Goal: Task Accomplishment & Management: Manage account settings

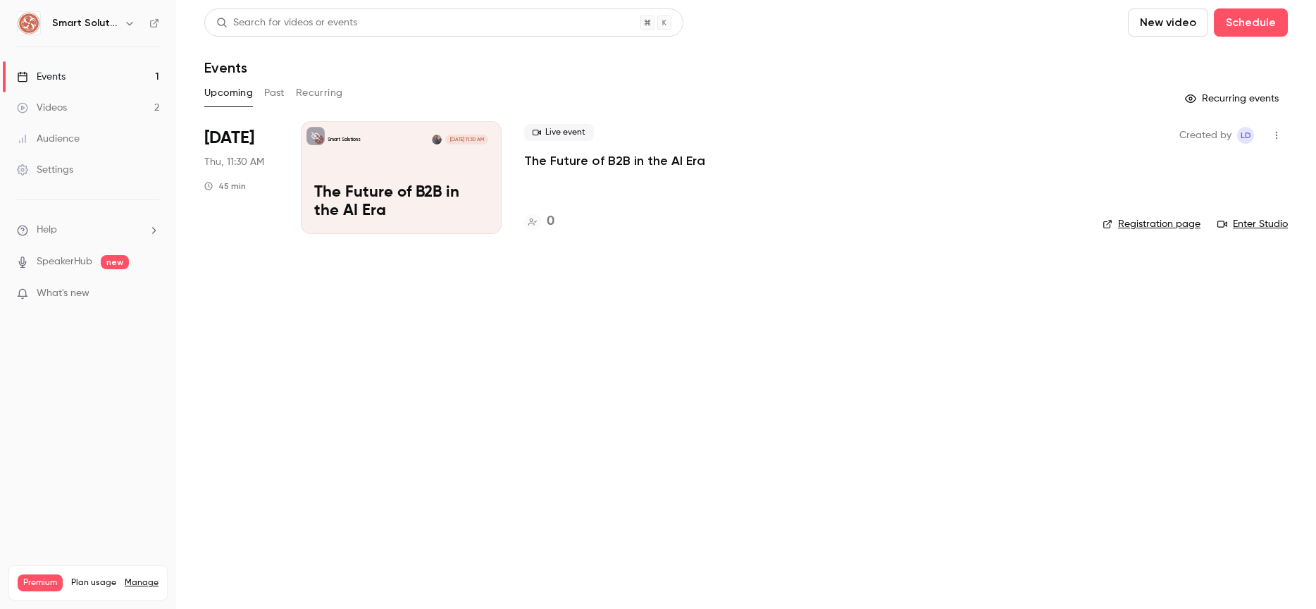
click at [404, 177] on div "Smart Solutions [DATE] 11:30 AM The Future of B2B in the AI Era" at bounding box center [401, 177] width 201 height 113
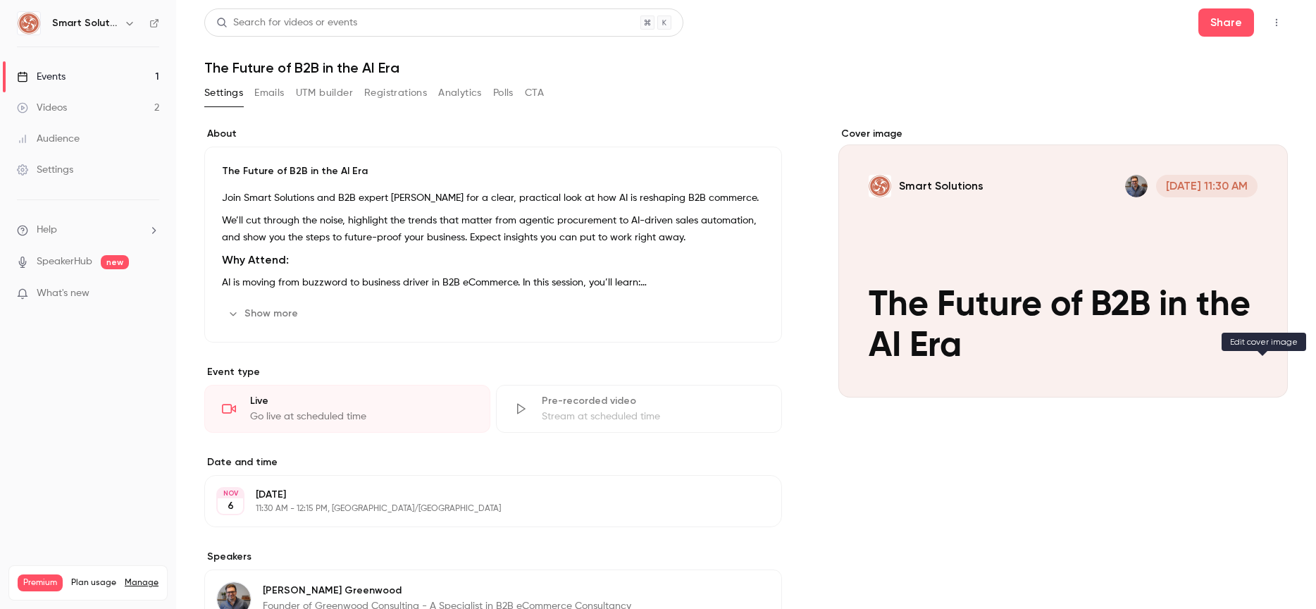
click at [1275, 374] on button "Smart Solutions [DATE] 11:30 AM The Future of B2B in the AI Era" at bounding box center [1262, 372] width 28 height 28
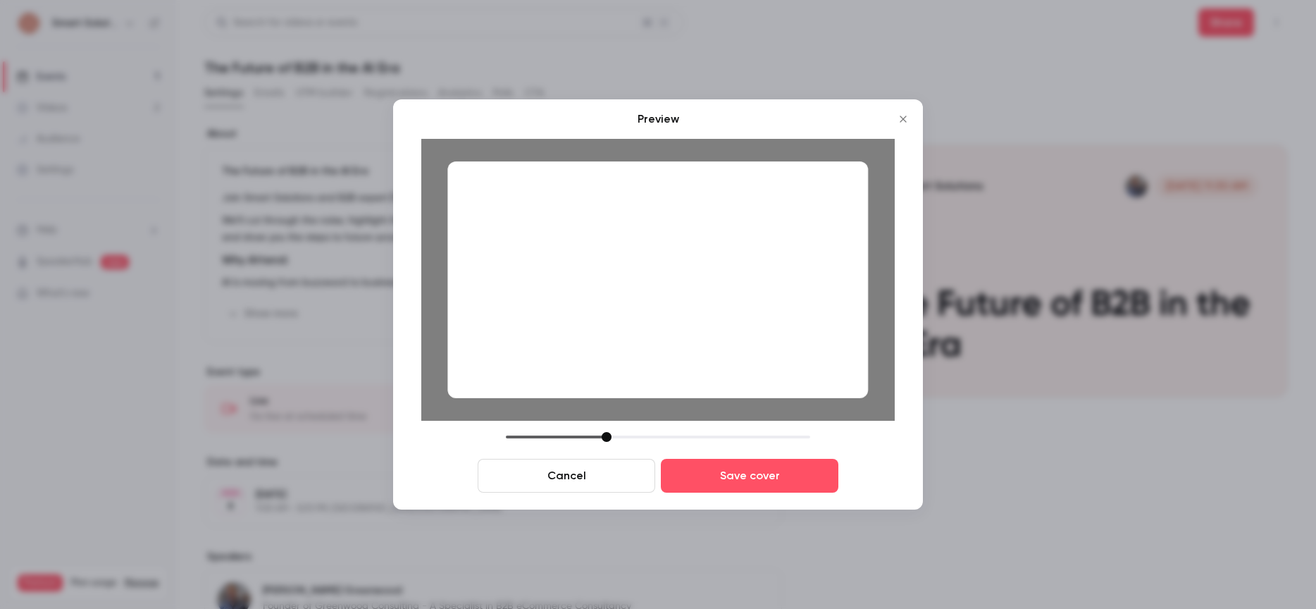
drag, startPoint x: 618, startPoint y: 314, endPoint x: 601, endPoint y: 339, distance: 29.9
click at [625, 311] on div at bounding box center [657, 279] width 421 height 237
drag, startPoint x: 604, startPoint y: 434, endPoint x: 591, endPoint y: 432, distance: 12.8
click at [590, 434] on div at bounding box center [592, 437] width 10 height 10
drag, startPoint x: 649, startPoint y: 351, endPoint x: 637, endPoint y: 397, distance: 47.3
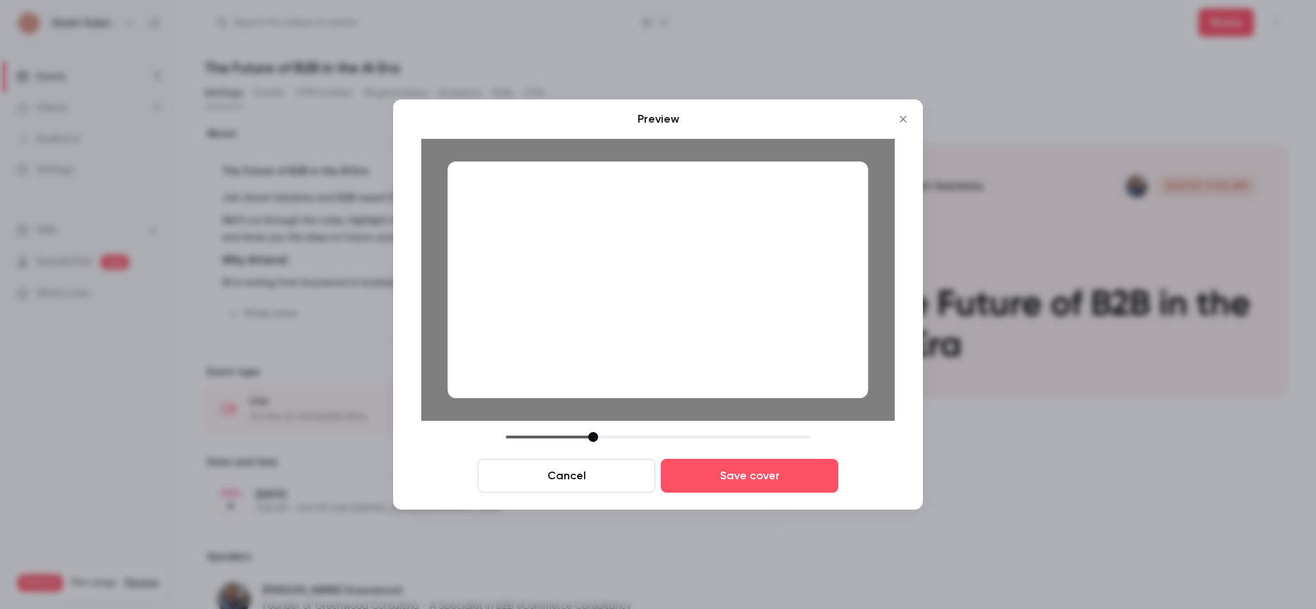
click at [642, 350] on div at bounding box center [657, 279] width 421 height 237
click at [595, 432] on div at bounding box center [595, 437] width 10 height 10
click at [631, 364] on div at bounding box center [657, 279] width 421 height 237
click at [731, 479] on button "Save cover" at bounding box center [750, 476] width 178 height 34
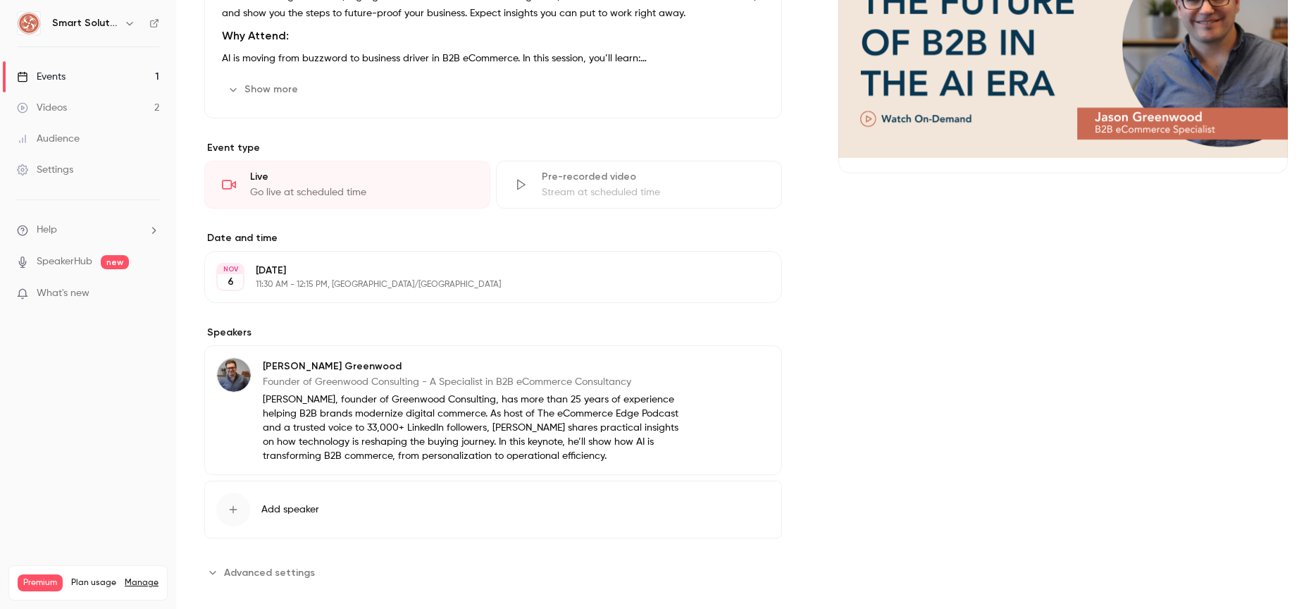
scroll to position [241, 0]
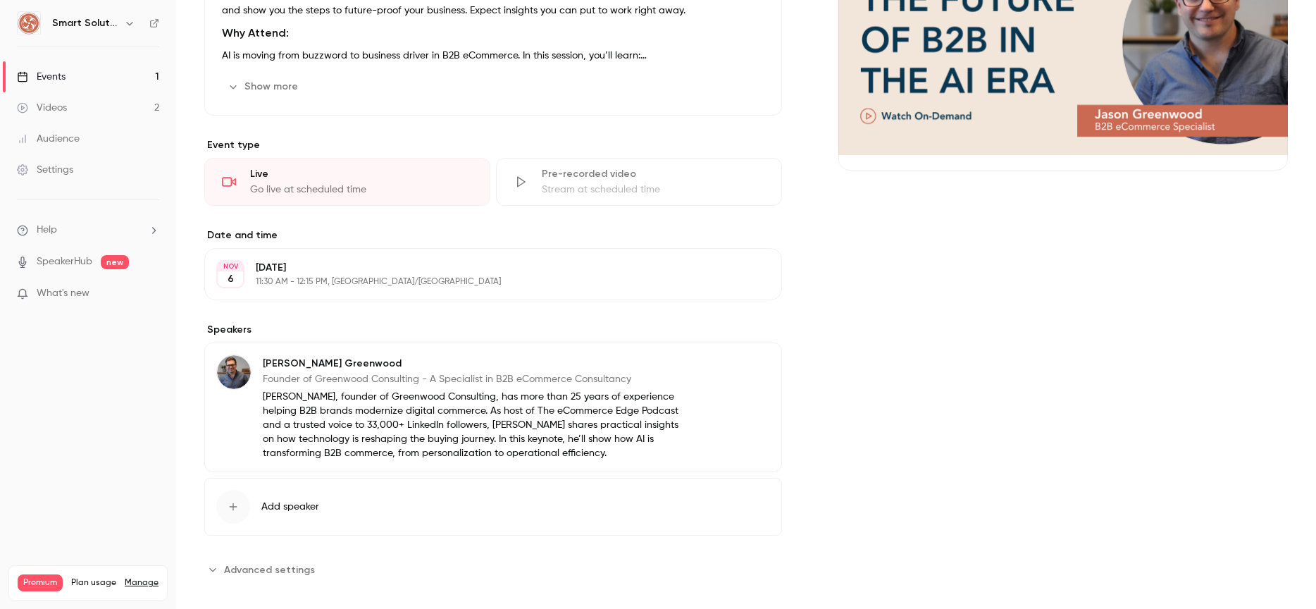
click at [281, 559] on button "Advanced settings" at bounding box center [263, 569] width 119 height 23
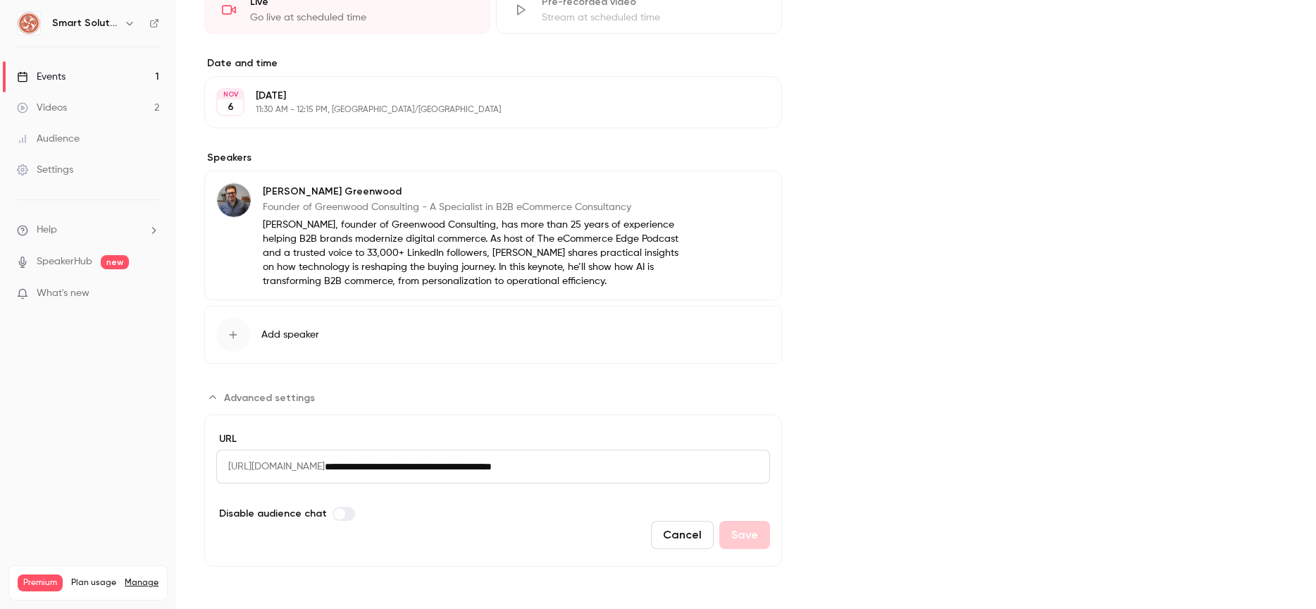
scroll to position [0, 0]
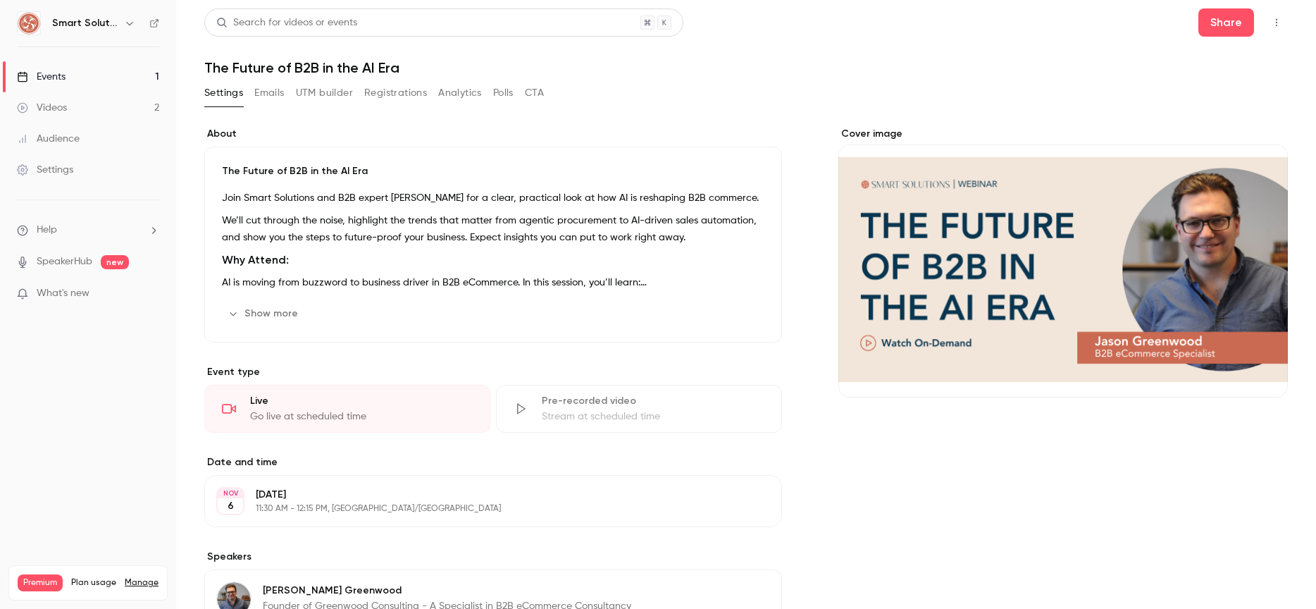
click at [397, 97] on button "Registrations" at bounding box center [395, 93] width 63 height 23
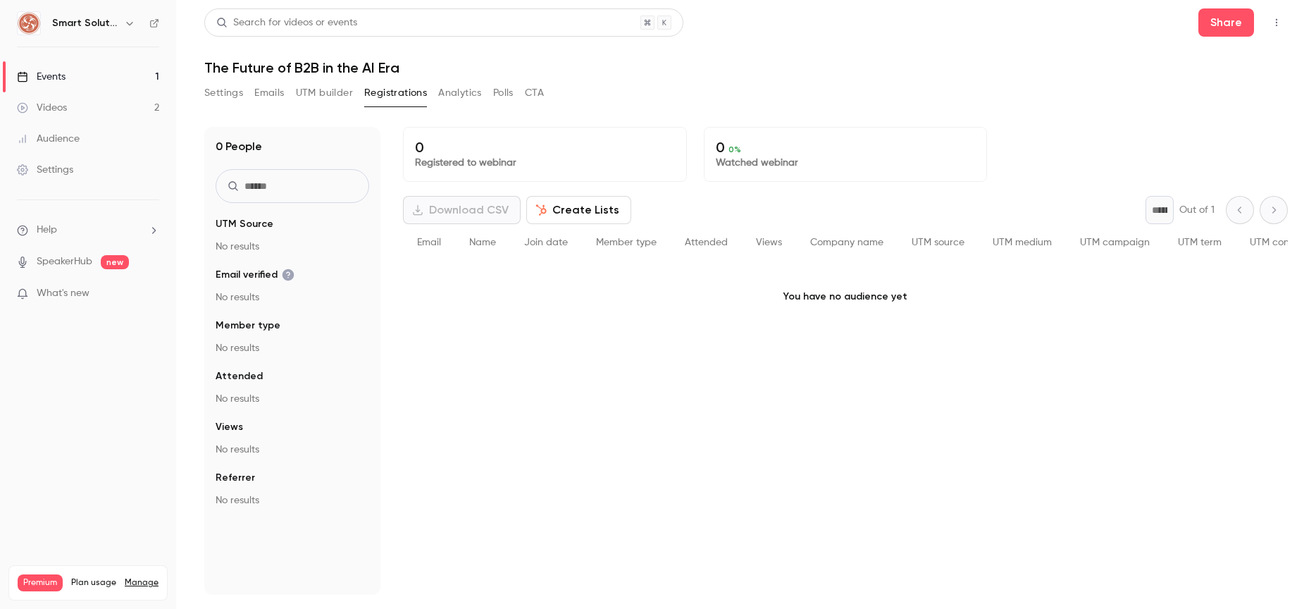
click at [261, 95] on button "Emails" at bounding box center [269, 93] width 30 height 23
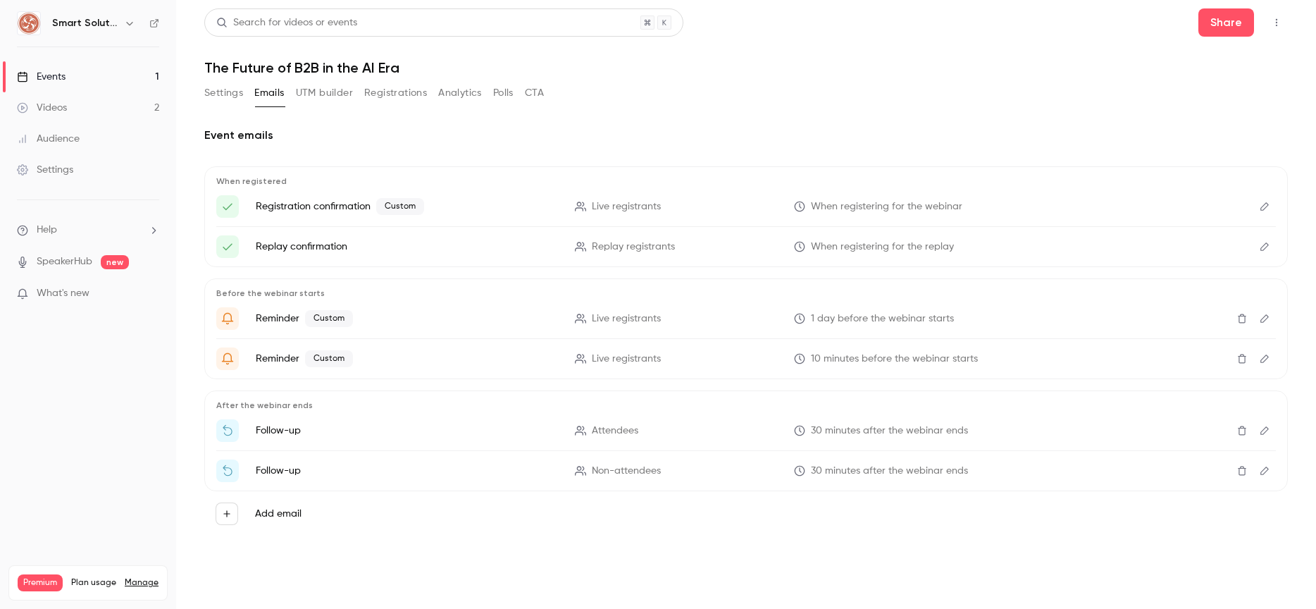
click at [228, 95] on button "Settings" at bounding box center [223, 93] width 39 height 23
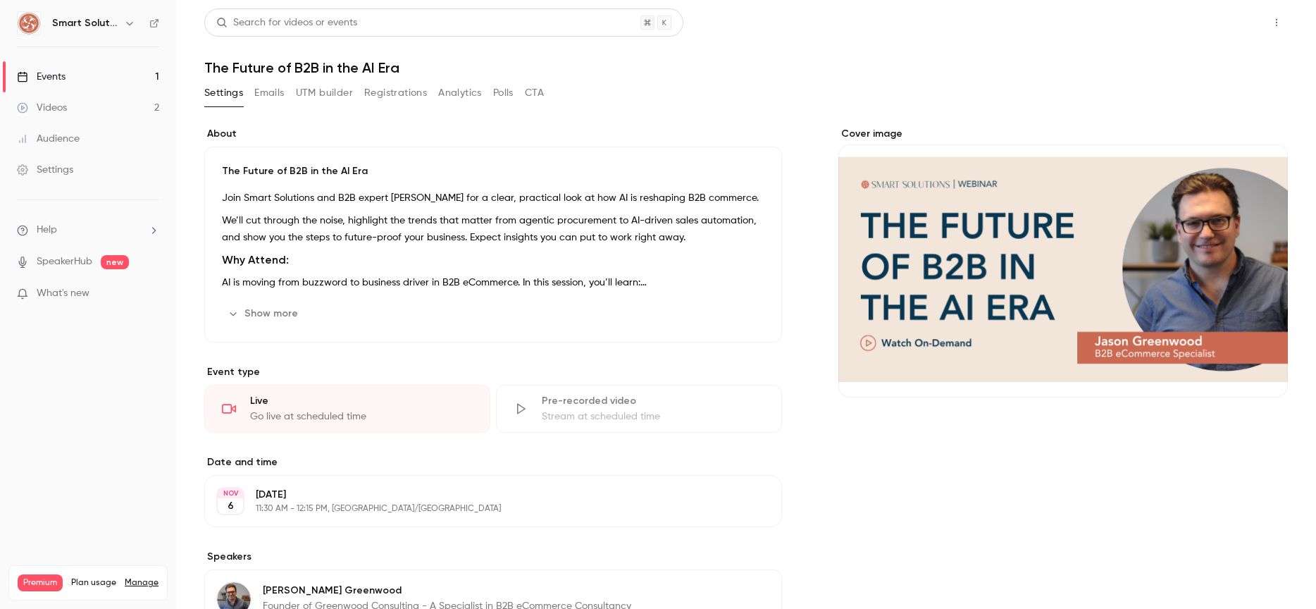
click at [1225, 27] on button "Share" at bounding box center [1226, 22] width 56 height 28
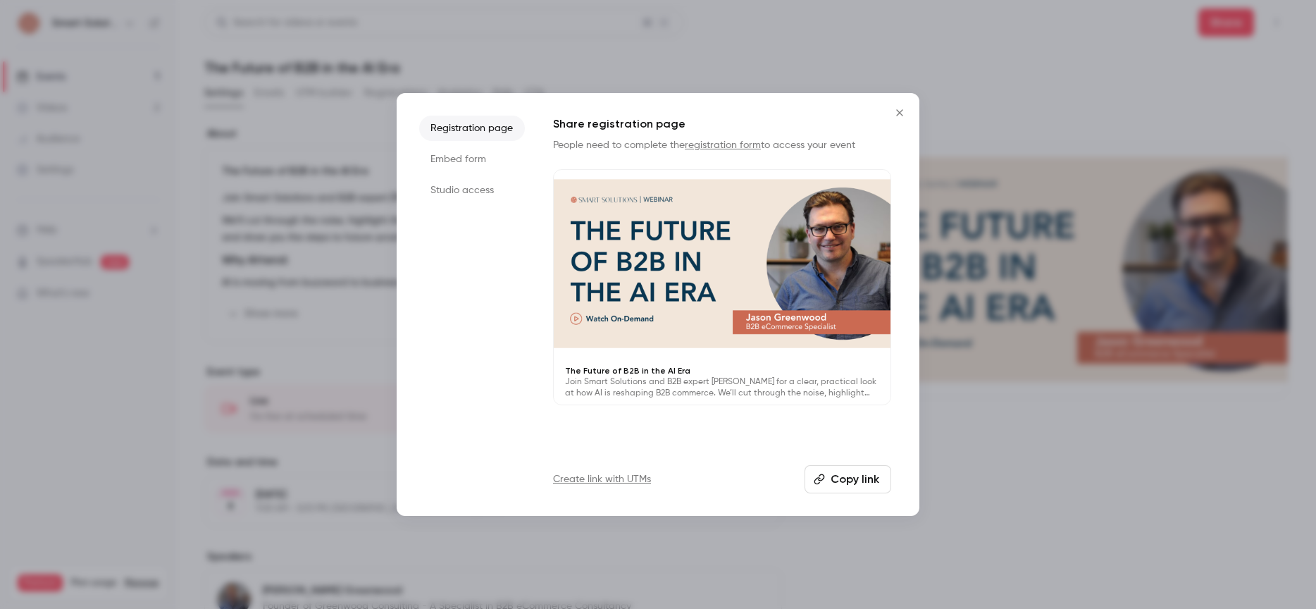
click at [452, 155] on li "Embed form" at bounding box center [472, 159] width 106 height 25
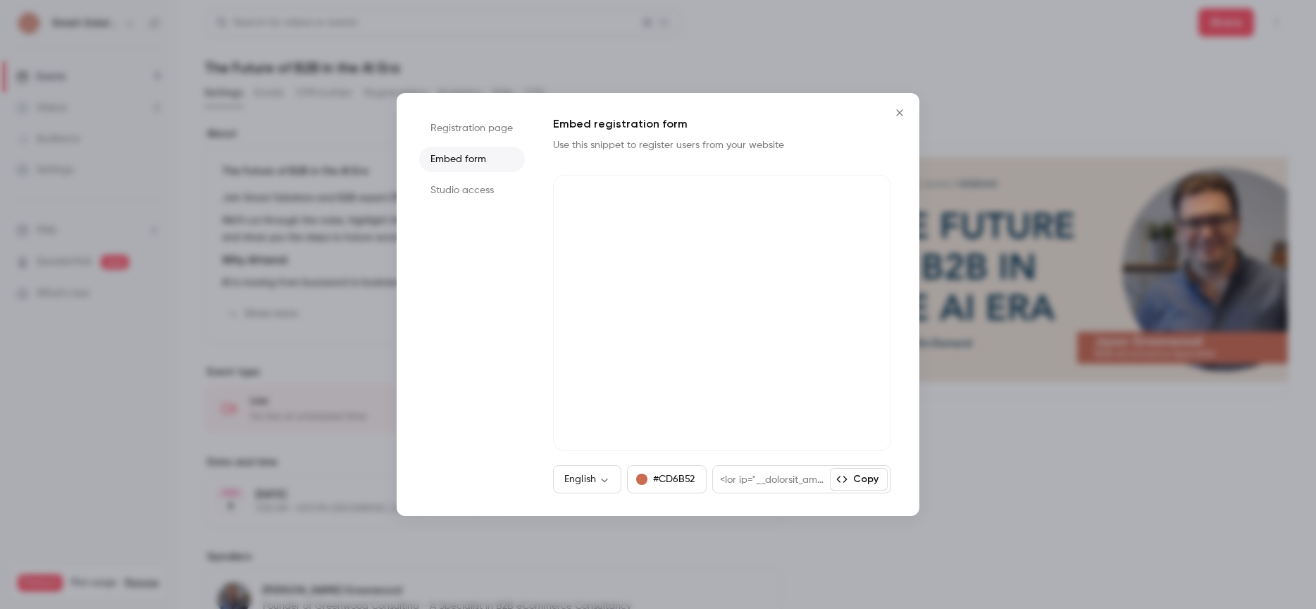
click at [548, 349] on div "Registration page Embed form Studio access Embed registration form Use this sni…" at bounding box center [658, 304] width 523 height 423
click at [855, 483] on button "Copy" at bounding box center [859, 479] width 58 height 23
click at [466, 192] on li "Studio access" at bounding box center [472, 190] width 106 height 25
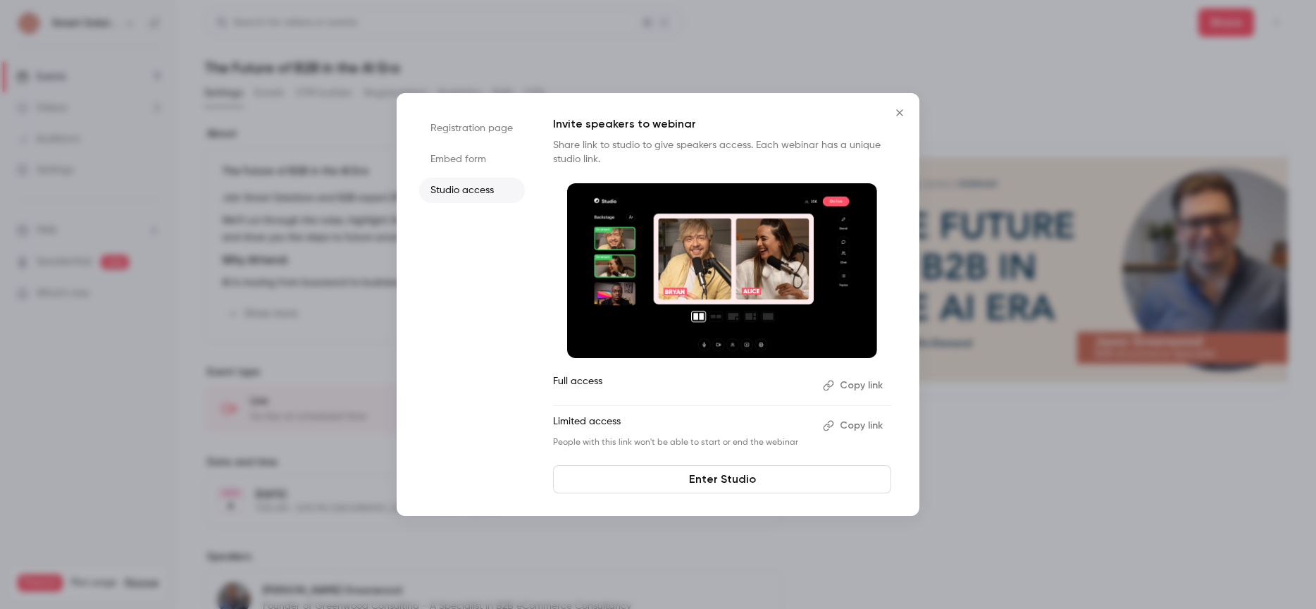
click at [467, 151] on li "Embed form" at bounding box center [472, 159] width 106 height 25
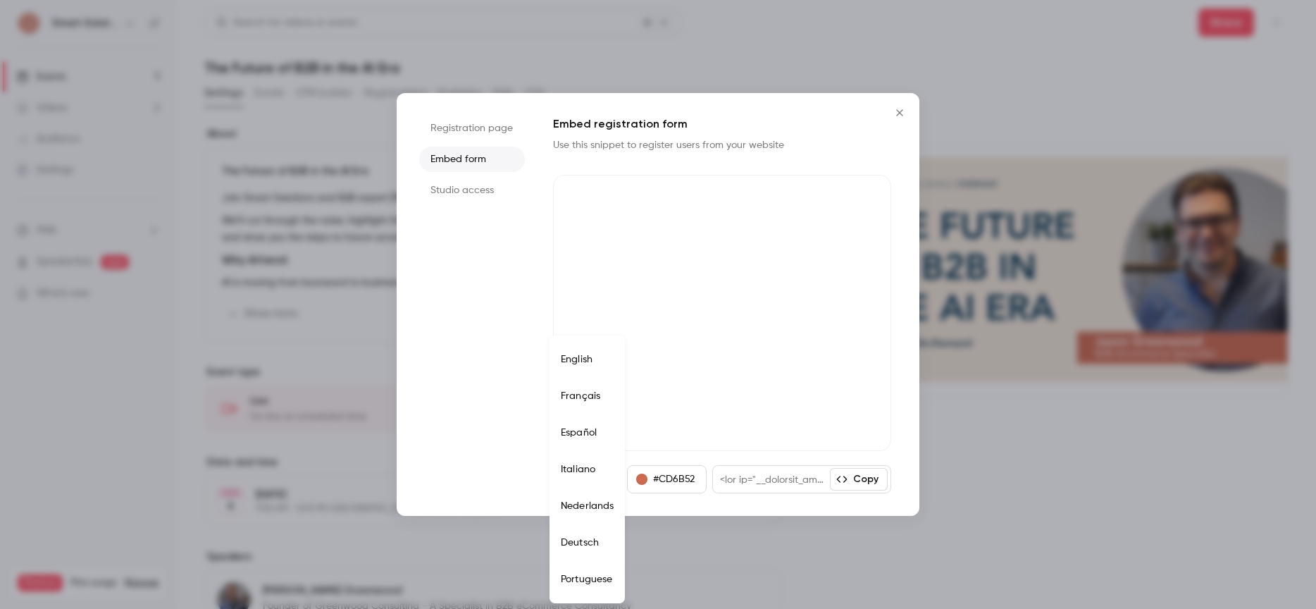
click at [604, 483] on body "Smart Solutions Events 1 Videos 2 Audience Settings Help SpeakerHub new What's …" at bounding box center [658, 304] width 1316 height 609
click at [713, 504] on div at bounding box center [658, 304] width 1316 height 609
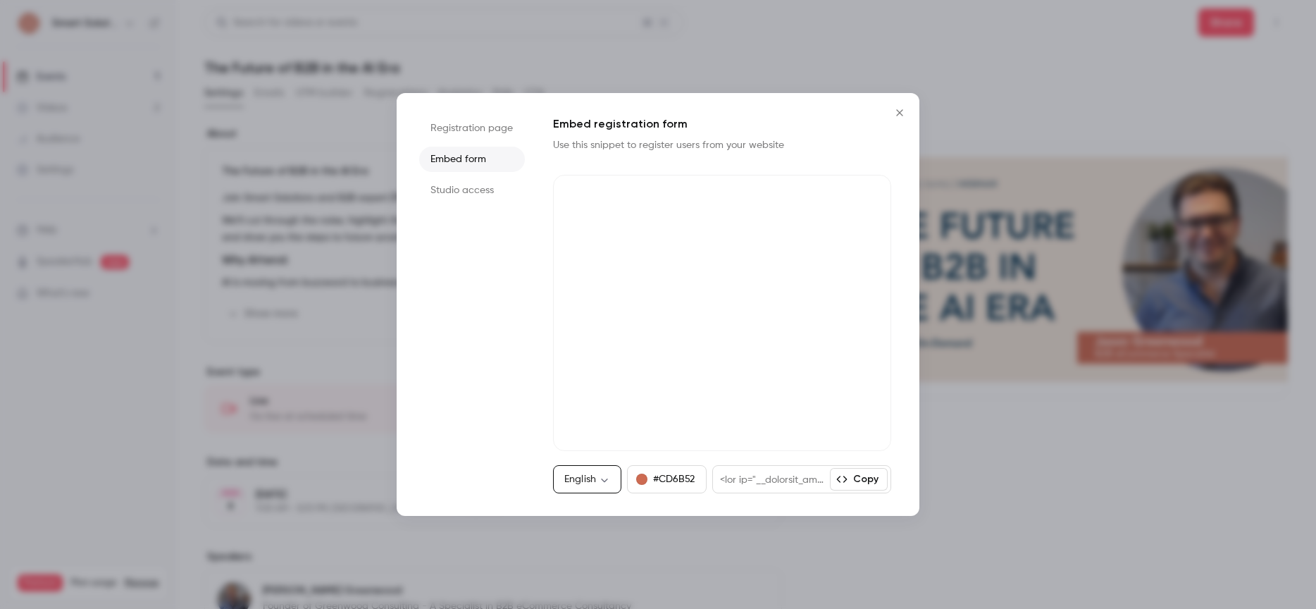
click at [893, 114] on icon "Close" at bounding box center [899, 112] width 17 height 11
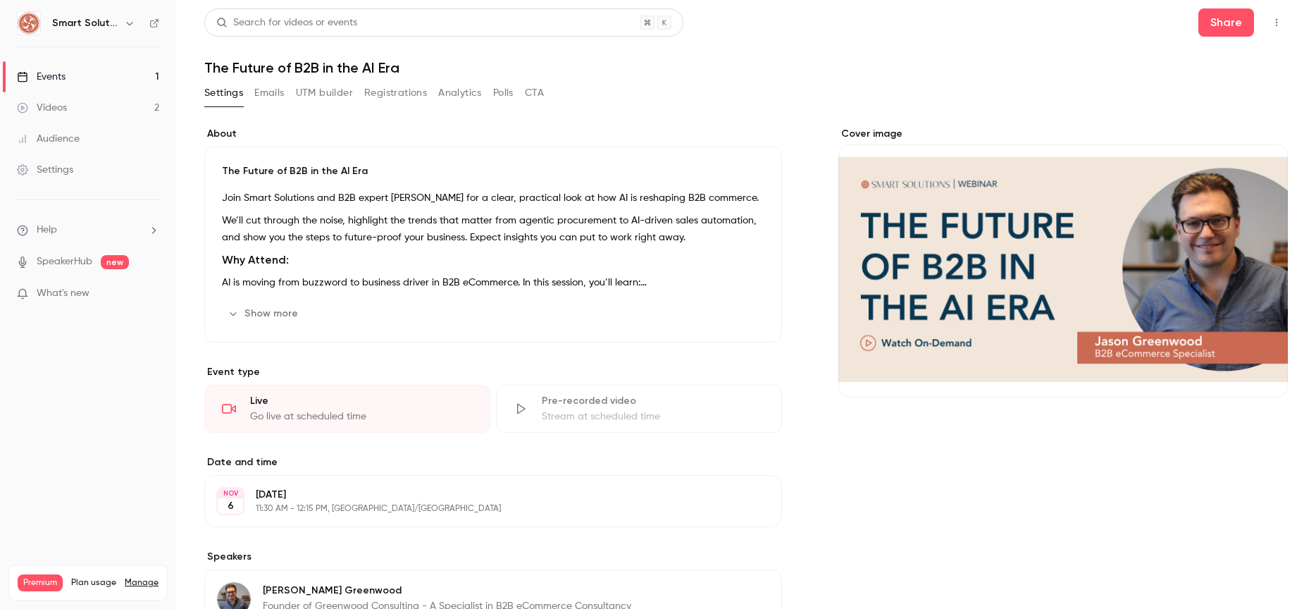
click at [380, 95] on button "Registrations" at bounding box center [395, 93] width 63 height 23
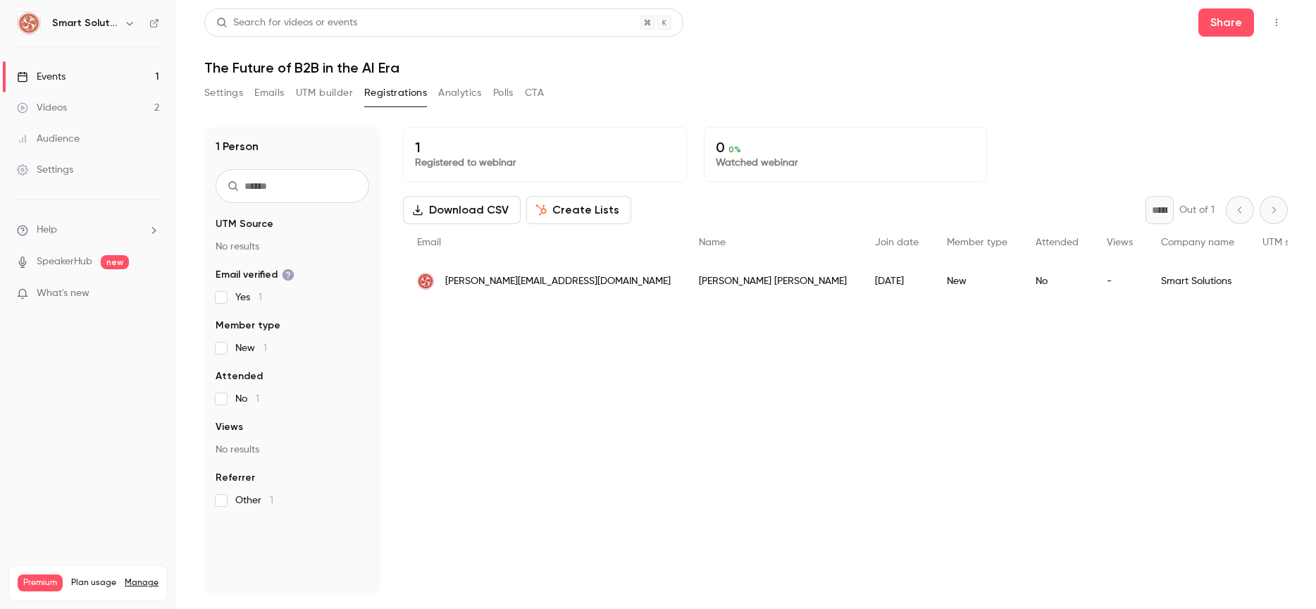
click at [604, 215] on button "Create Lists" at bounding box center [578, 210] width 105 height 28
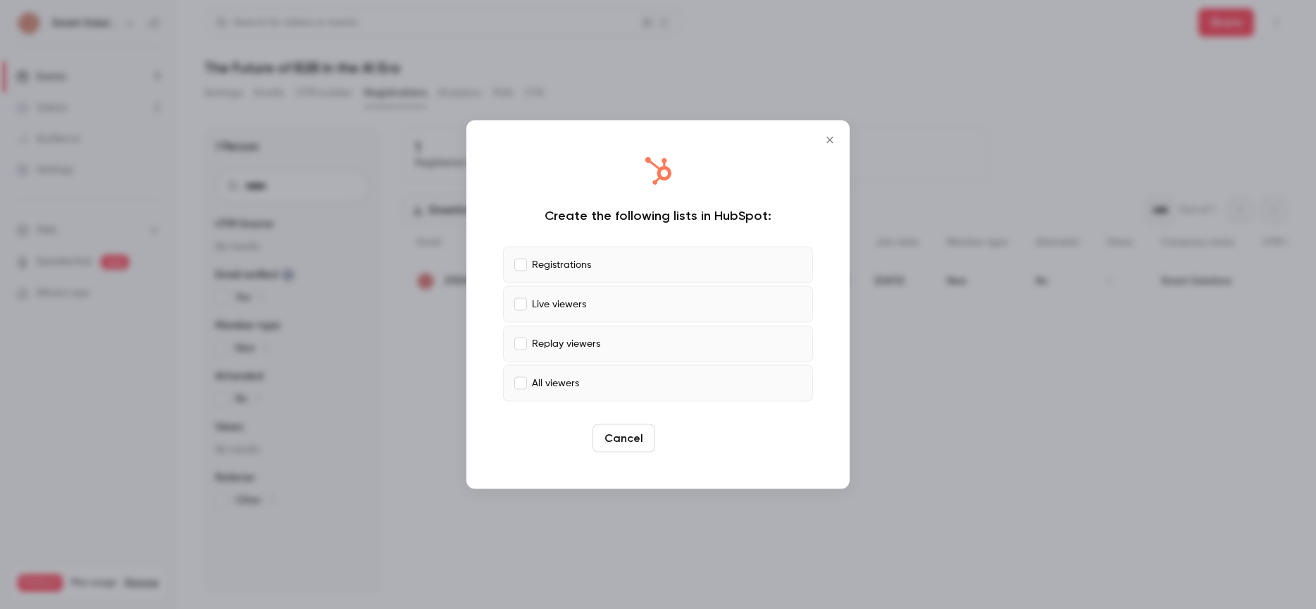
click at [697, 437] on button "Create" at bounding box center [692, 438] width 63 height 28
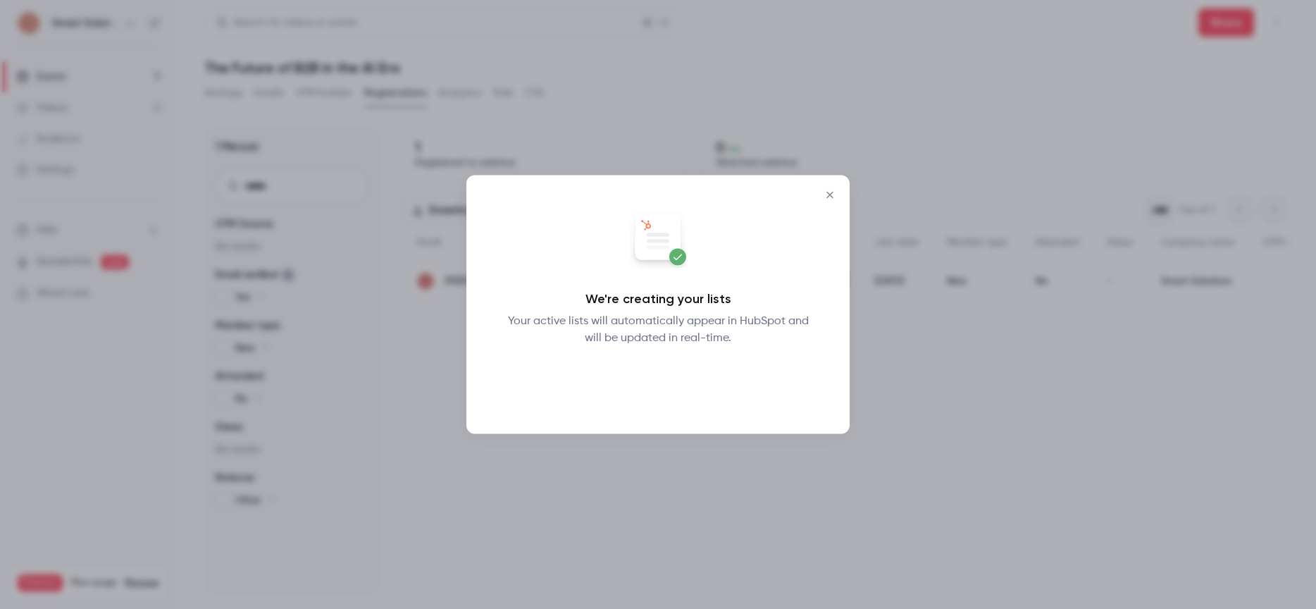
click at [661, 390] on button "Okay" at bounding box center [658, 383] width 51 height 28
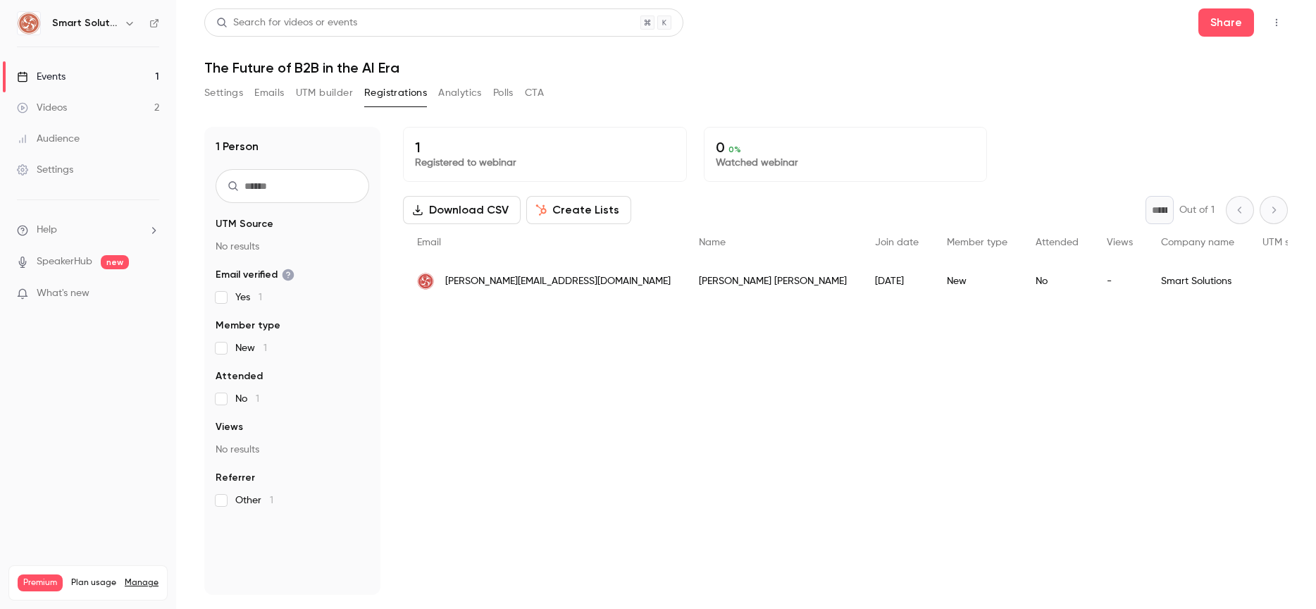
click at [222, 97] on button "Settings" at bounding box center [223, 93] width 39 height 23
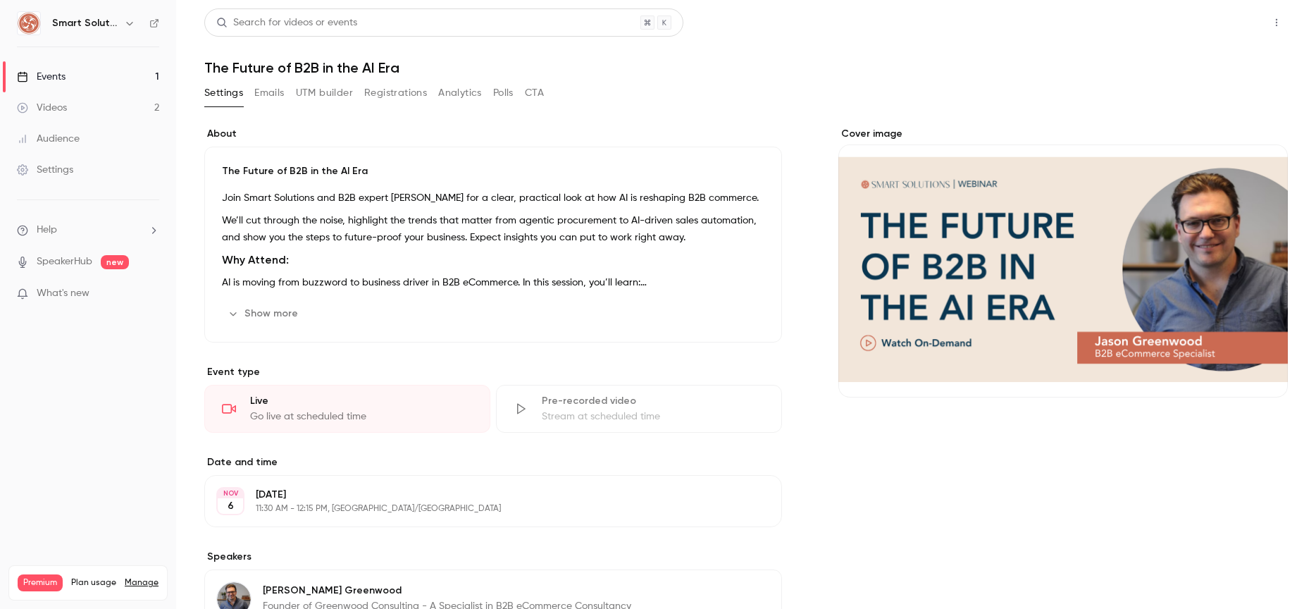
click at [1221, 27] on button "Share" at bounding box center [1226, 22] width 56 height 28
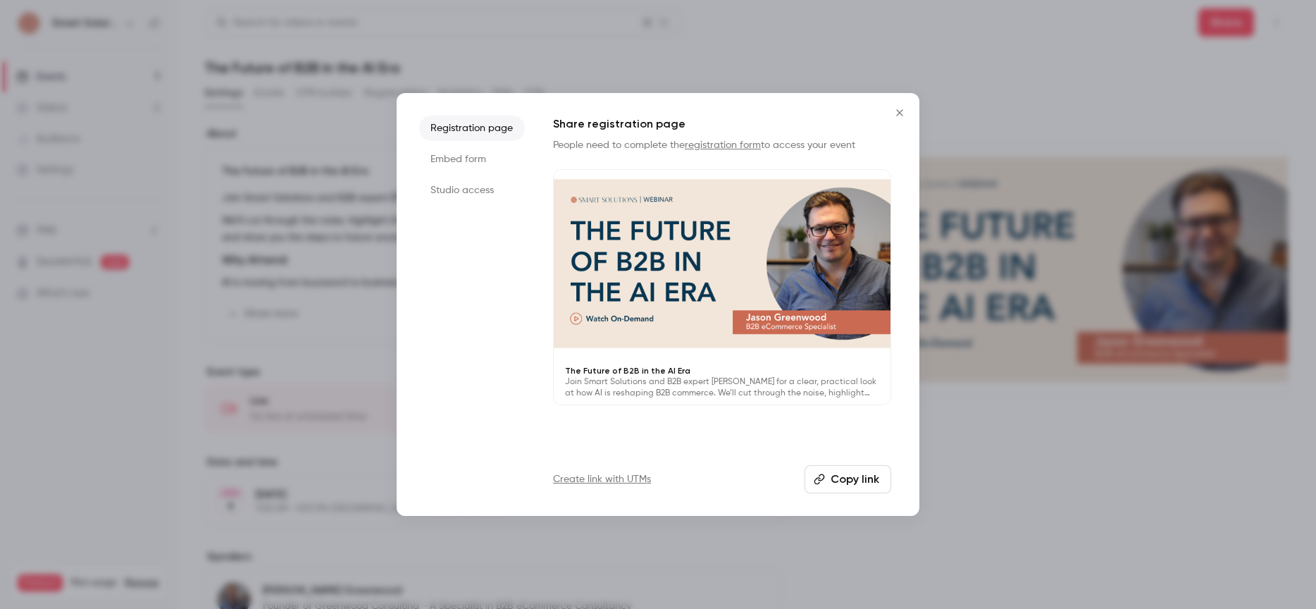
click at [857, 480] on button "Copy link" at bounding box center [847, 479] width 87 height 28
click at [893, 111] on icon "Close" at bounding box center [899, 112] width 17 height 11
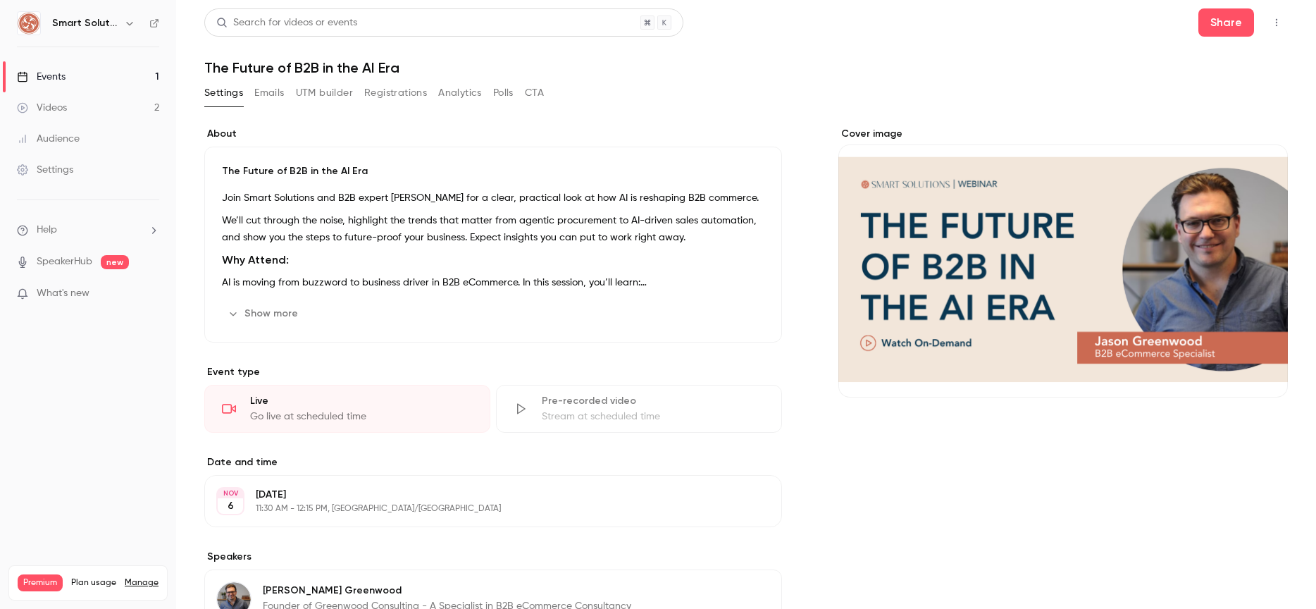
click at [265, 96] on button "Emails" at bounding box center [269, 93] width 30 height 23
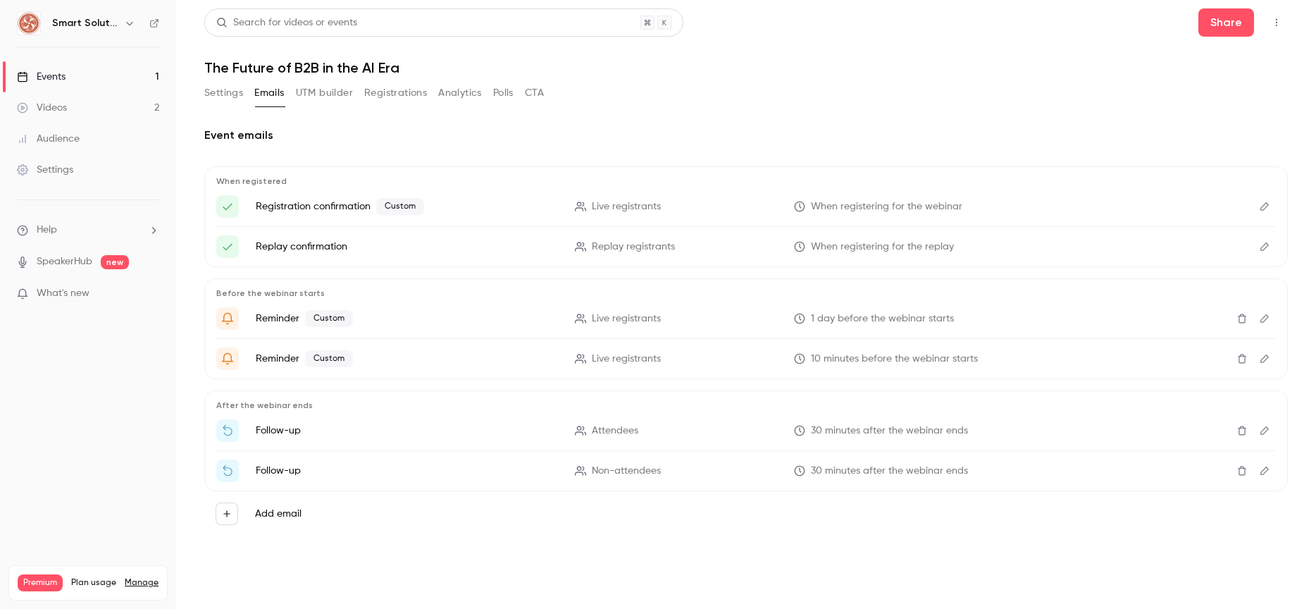
click at [1262, 206] on icon "Edit" at bounding box center [1264, 206] width 8 height 8
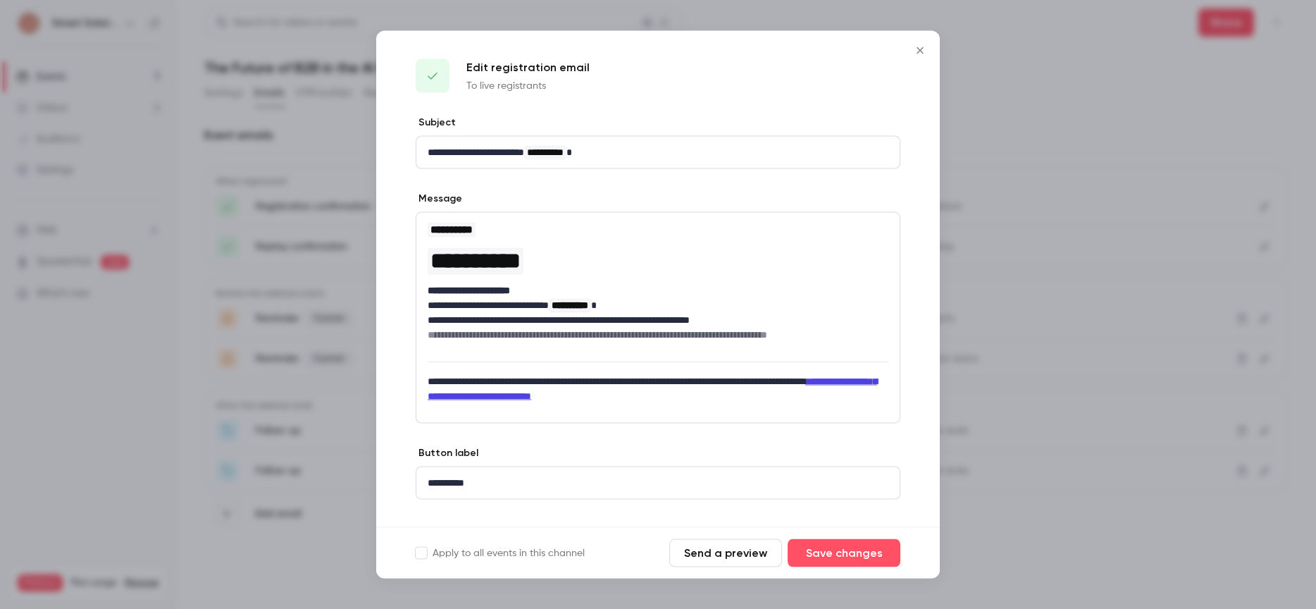
click at [926, 51] on icon "Close" at bounding box center [919, 50] width 17 height 11
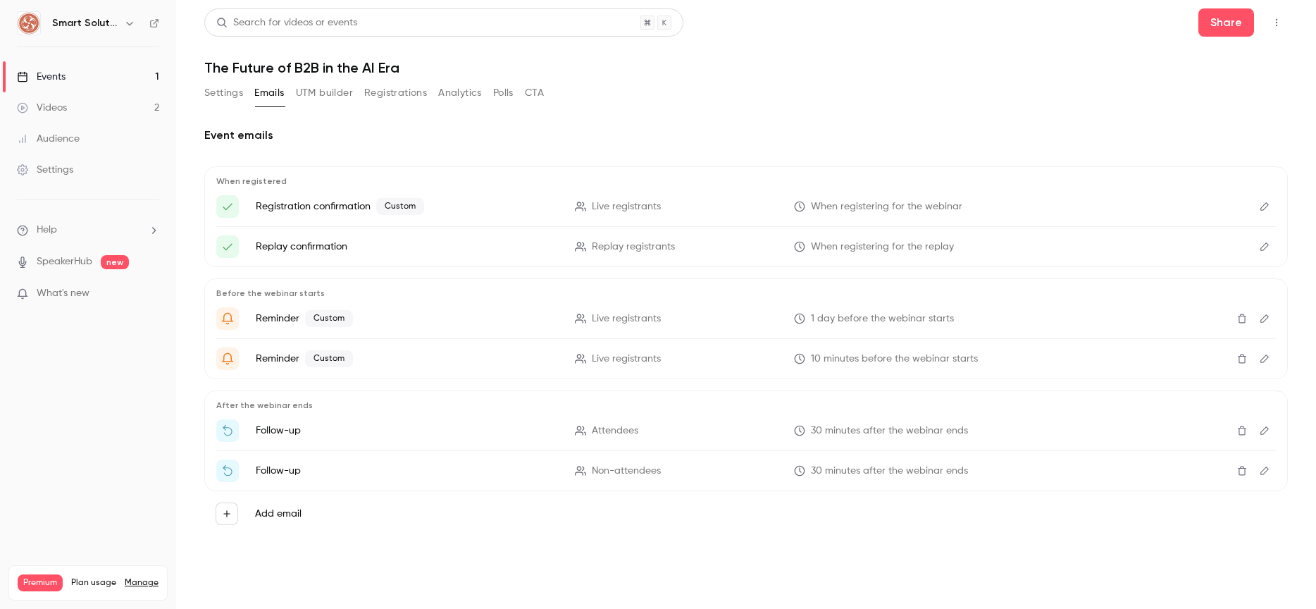
click at [1266, 247] on icon "Edit" at bounding box center [1264, 247] width 11 height 10
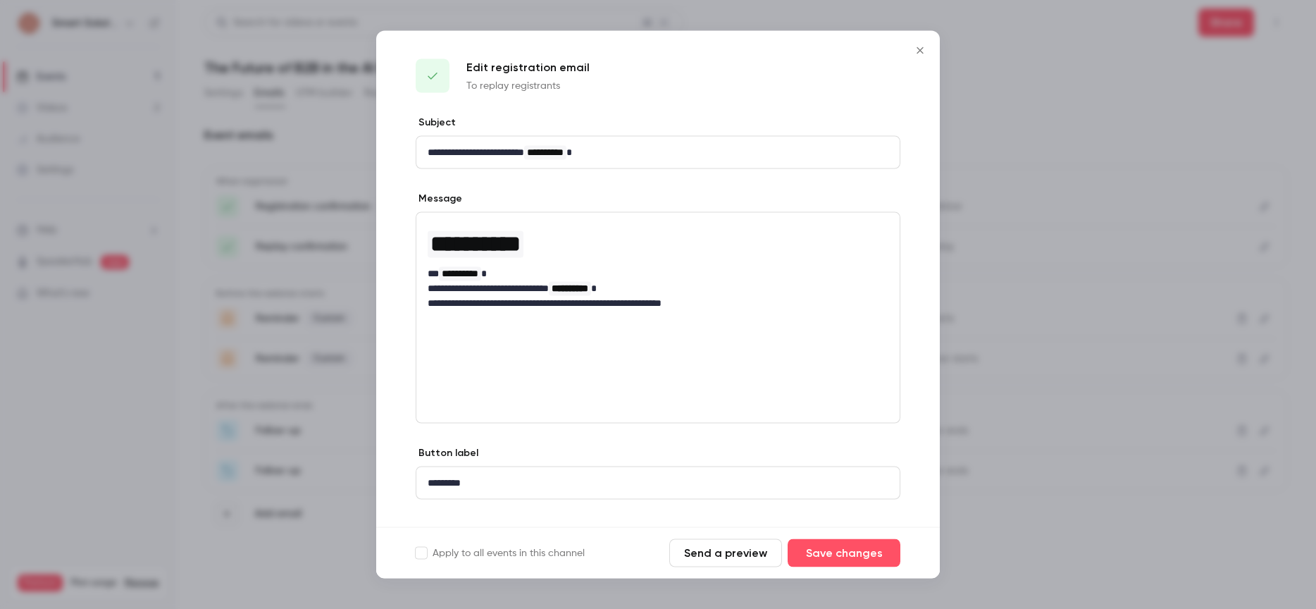
click at [918, 51] on icon "Close" at bounding box center [919, 50] width 17 height 11
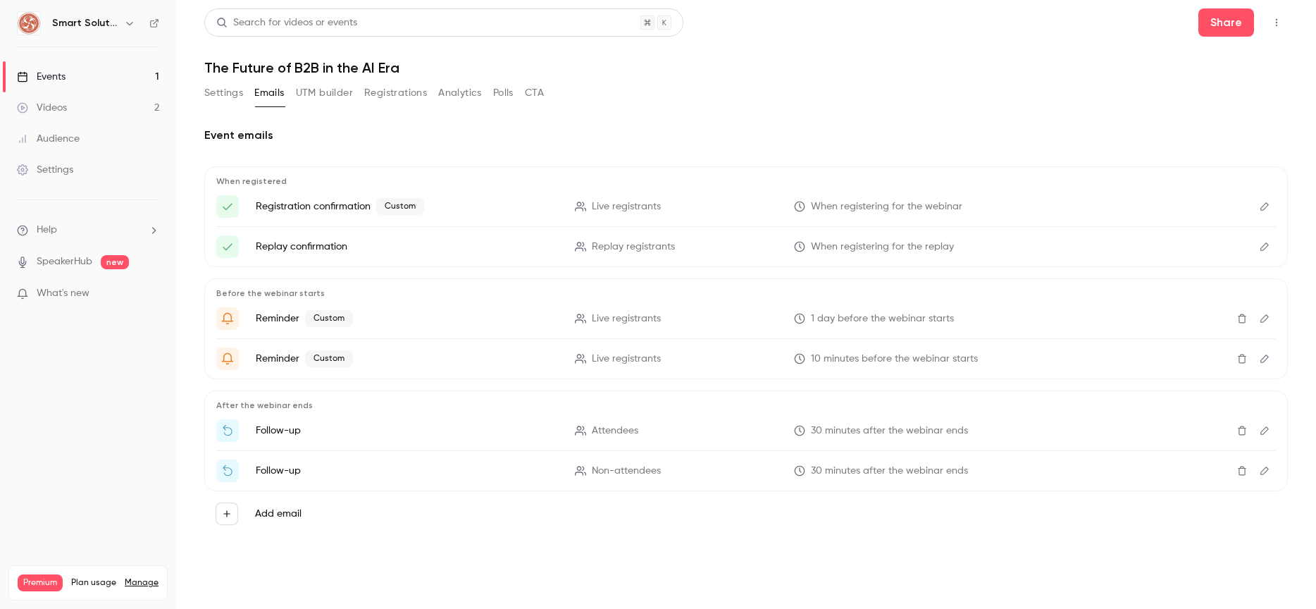
click at [1262, 431] on icon "Edit" at bounding box center [1264, 430] width 8 height 8
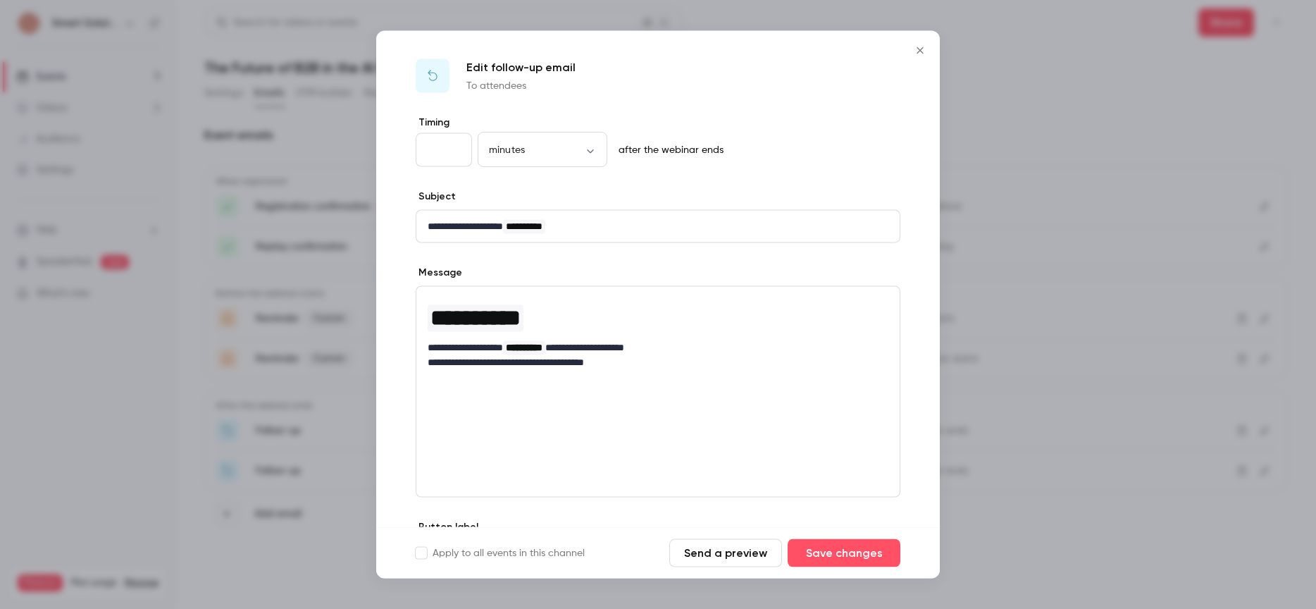
click at [923, 46] on icon "Close" at bounding box center [919, 50] width 17 height 11
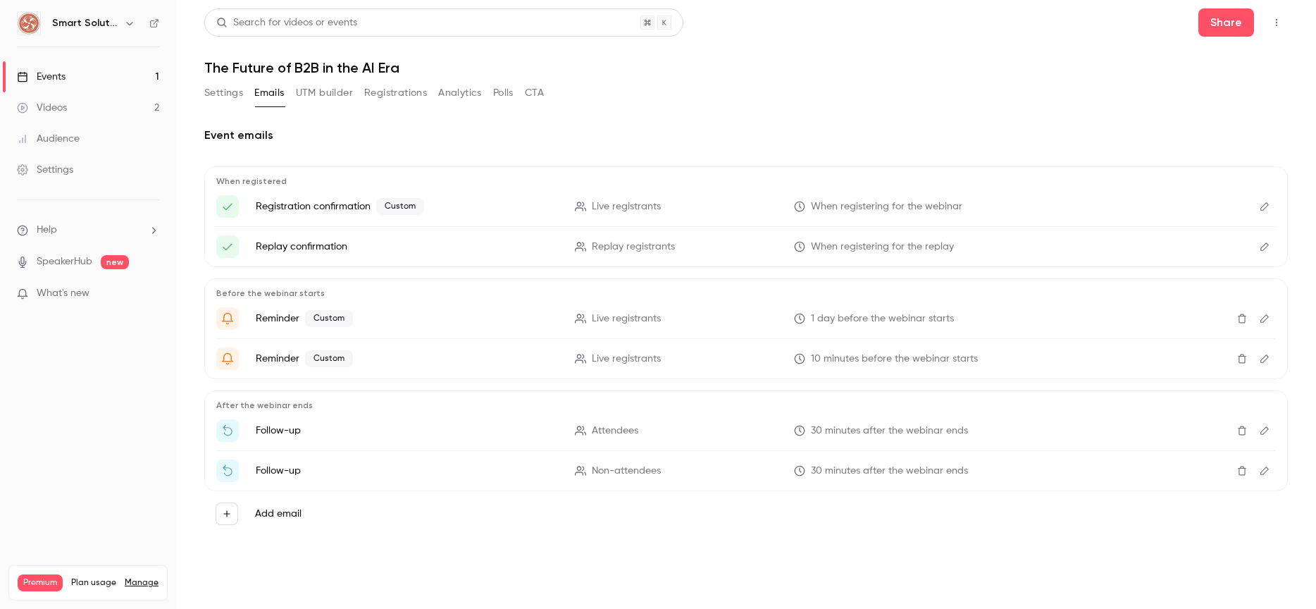
click at [68, 140] on div "Audience" at bounding box center [48, 139] width 63 height 14
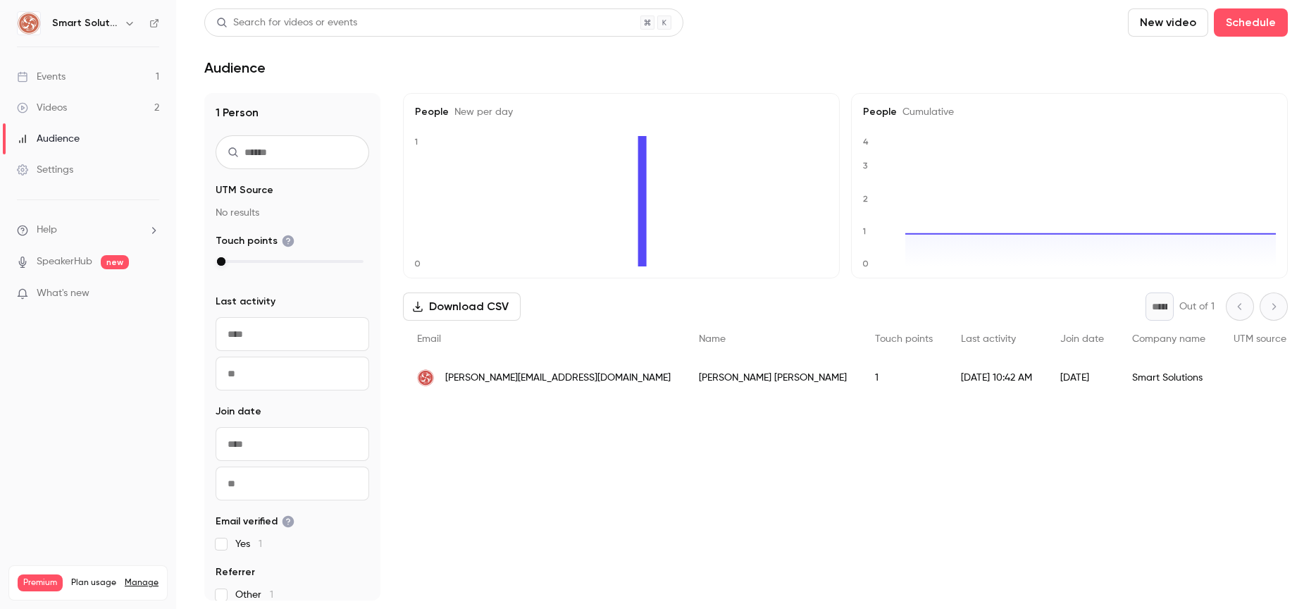
click at [51, 166] on div "Settings" at bounding box center [45, 170] width 56 height 14
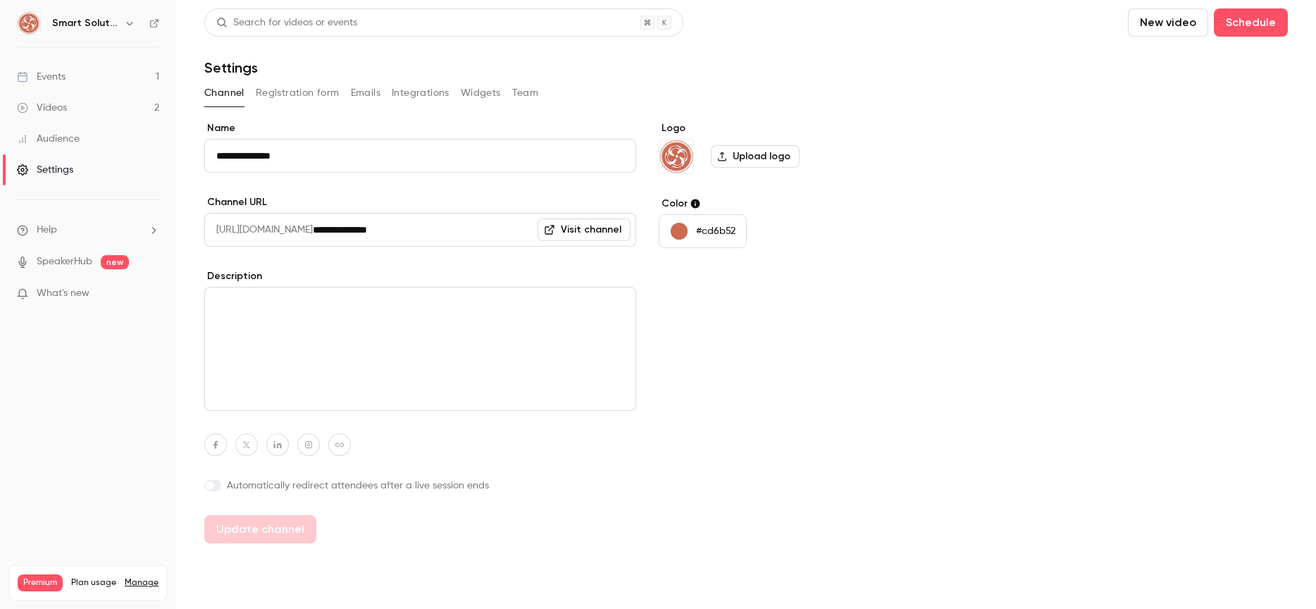
click at [307, 87] on button "Registration form" at bounding box center [298, 93] width 84 height 23
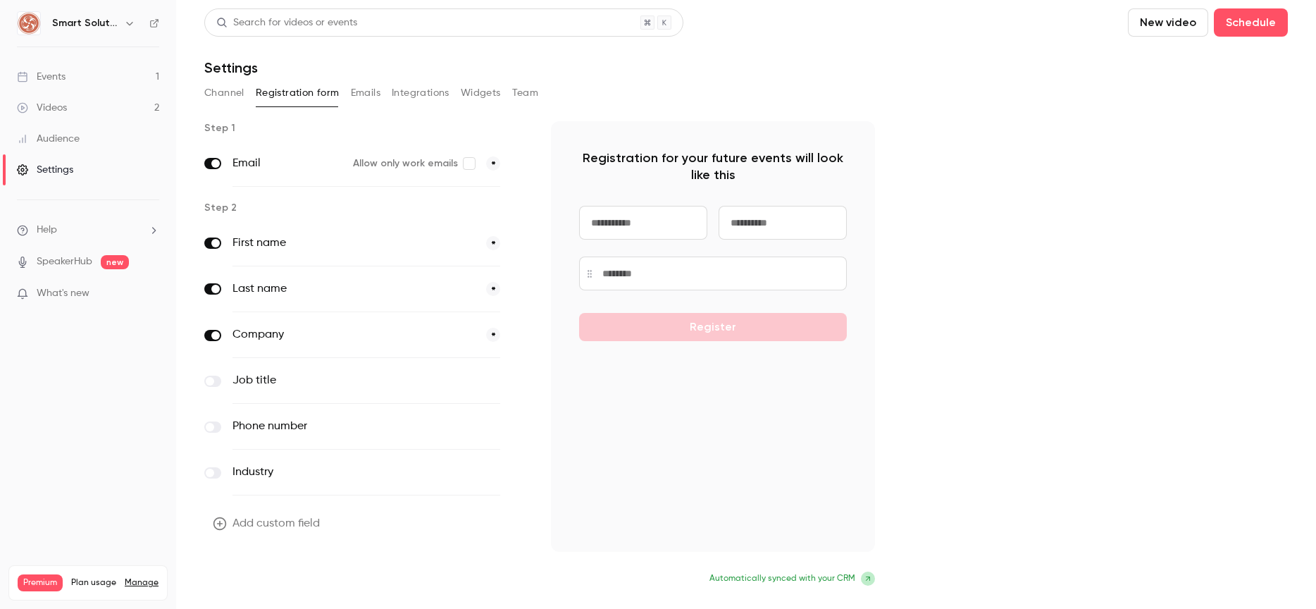
click at [276, 580] on button "Update form" at bounding box center [251, 580] width 95 height 28
